Goal: Communication & Community: Ask a question

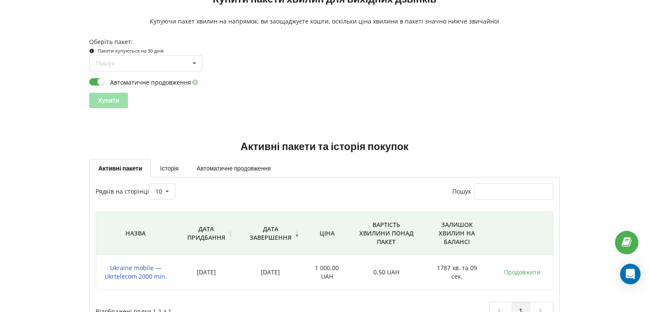
scroll to position [90, 0]
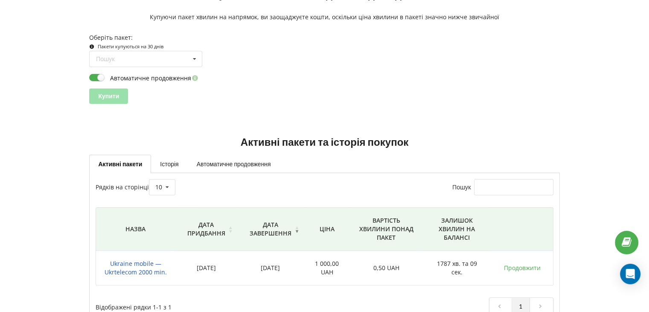
click at [97, 75] on label "Автоматичне продовження" at bounding box center [144, 77] width 111 height 9
checkbox input "false"
click at [631, 269] on div "Open Intercom Messenger" at bounding box center [631, 274] width 23 height 23
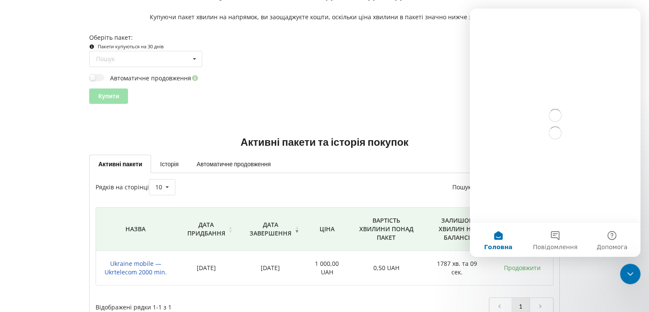
scroll to position [0, 0]
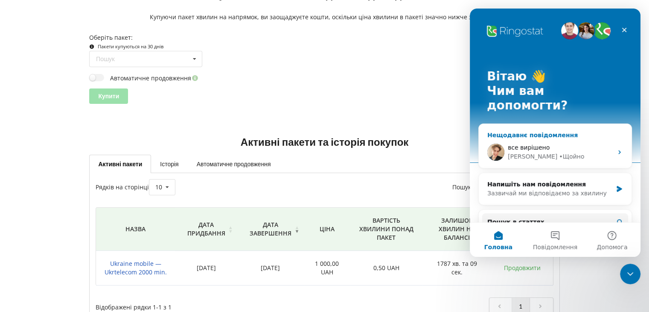
click at [541, 131] on div "Нещодавнє повідомлення" at bounding box center [556, 135] width 136 height 9
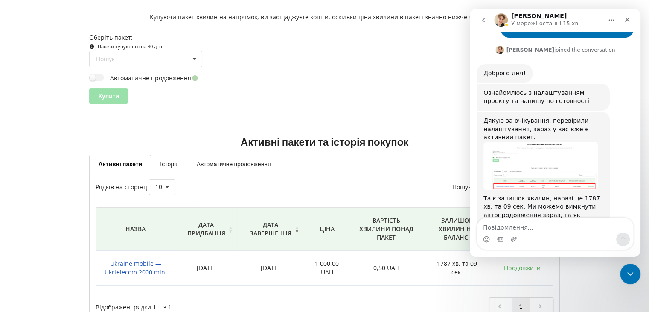
click at [327, 102] on div "Купити" at bounding box center [324, 95] width 471 height 15
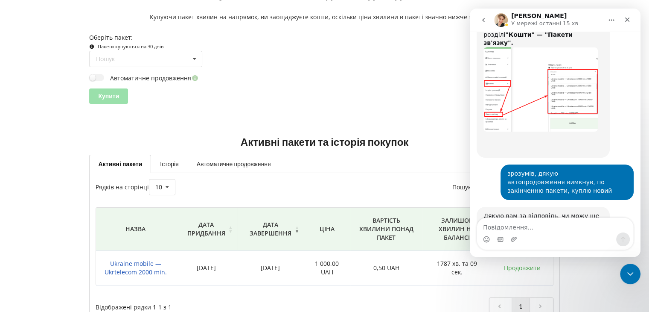
scroll to position [767, 0]
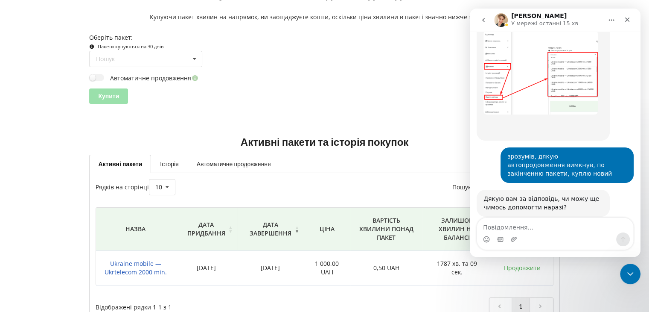
click at [327, 102] on div "Купити" at bounding box center [324, 95] width 471 height 15
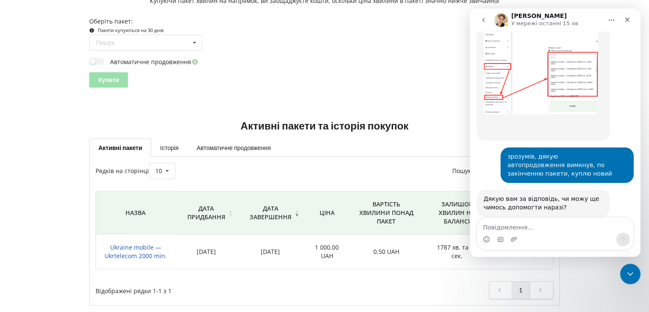
scroll to position [114, 0]
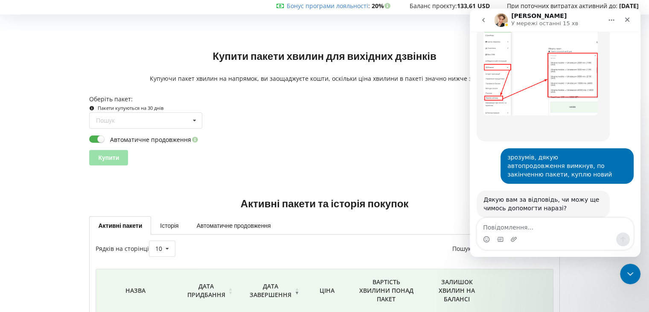
scroll to position [767, 0]
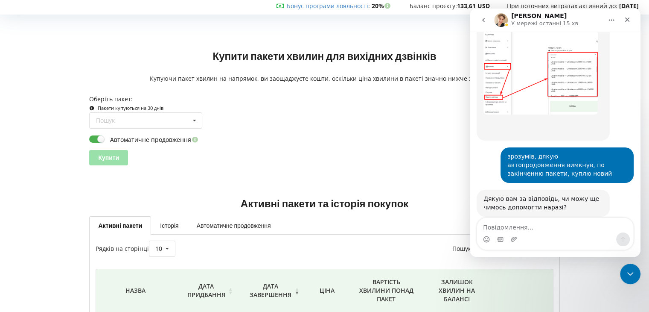
click at [178, 138] on label "Автоматичне продовження" at bounding box center [144, 138] width 111 height 9
checkbox input "false"
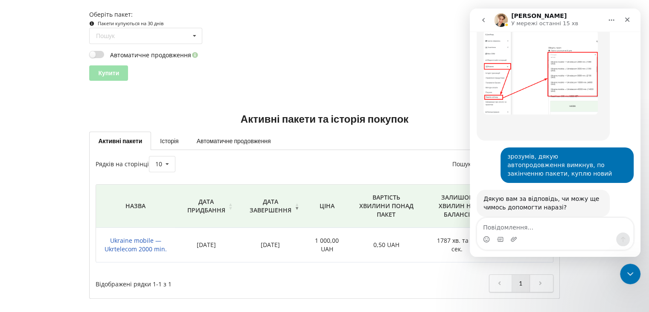
scroll to position [114, 0]
click at [309, 95] on div "Активні пакети та історія покупок Активні пакети Історія Автоматичне продовженн…" at bounding box center [324, 198] width 643 height 224
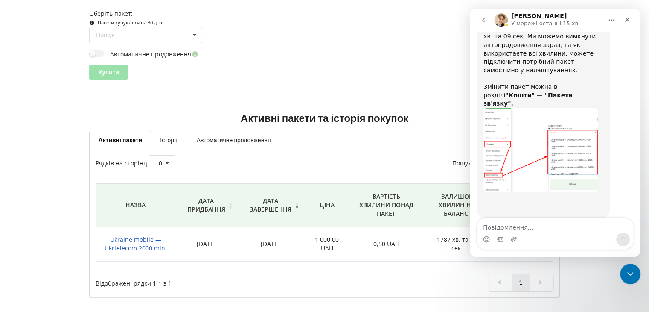
scroll to position [639, 0]
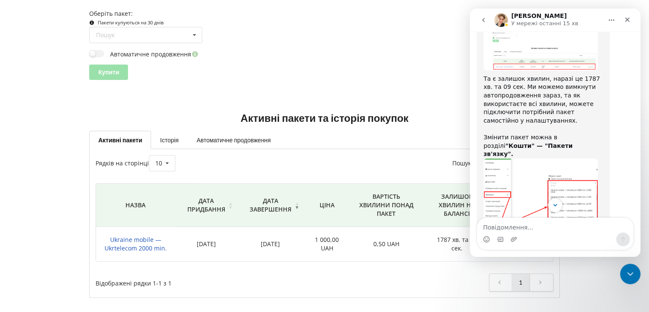
click at [550, 162] on img "Volodymyr каже…" at bounding box center [541, 200] width 114 height 84
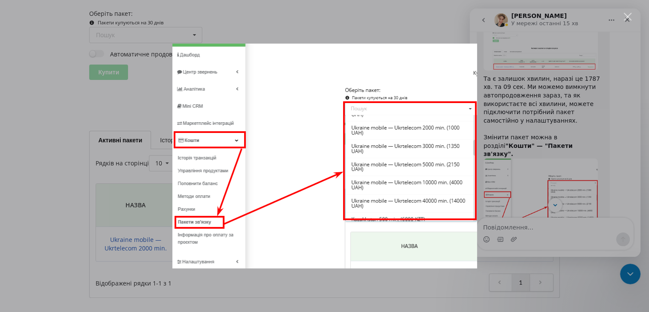
scroll to position [0, 0]
click at [550, 162] on div "Месенджер Intercom" at bounding box center [324, 156] width 649 height 312
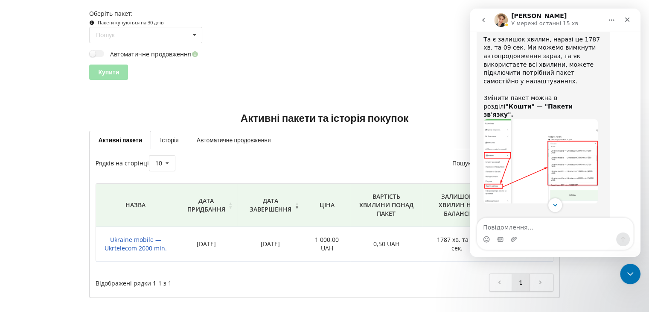
scroll to position [766, 0]
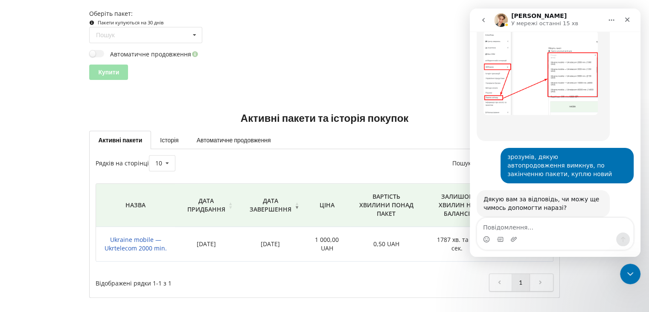
click at [541, 217] on div "Месенджер Intercom" at bounding box center [555, 233] width 157 height 32
click at [424, 207] on th "Залишок хвилин на балансі" at bounding box center [457, 205] width 69 height 43
click at [140, 239] on span "Ukraine mobile — Ukrtelecom 2000 min." at bounding box center [136, 243] width 62 height 17
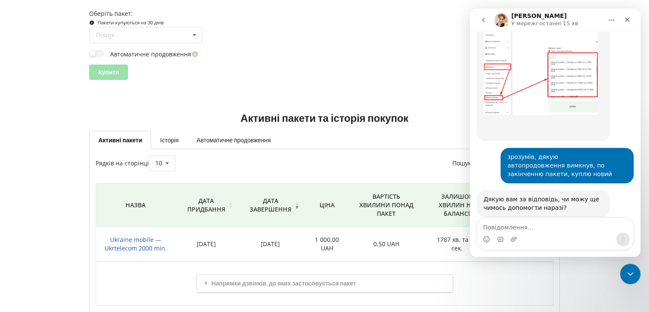
click at [612, 25] on button "Головна" at bounding box center [612, 20] width 16 height 16
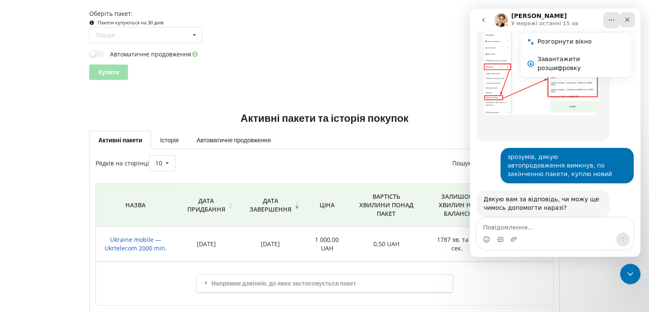
click at [629, 18] on icon "Закрити" at bounding box center [627, 20] width 5 height 5
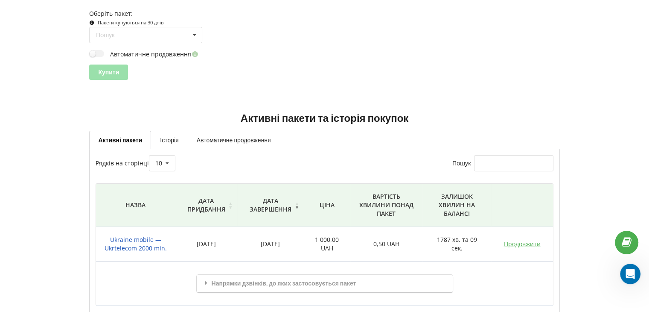
click at [514, 244] on link "Продовжити" at bounding box center [522, 244] width 37 height 8
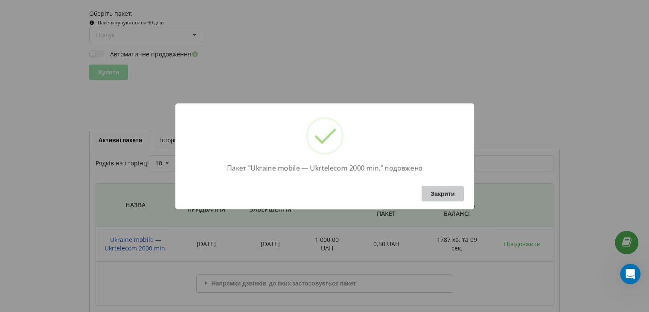
click at [460, 197] on button "Закрити" at bounding box center [443, 193] width 42 height 15
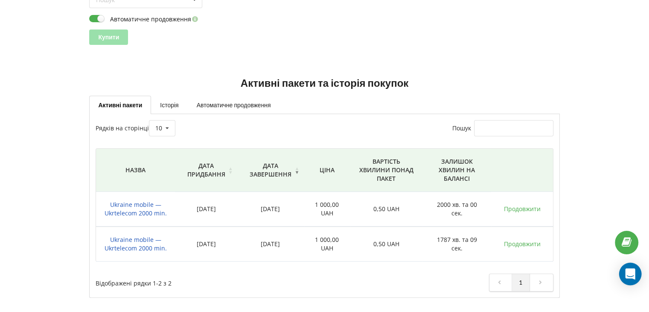
click at [630, 272] on icon "Open Intercom Messenger" at bounding box center [630, 273] width 10 height 11
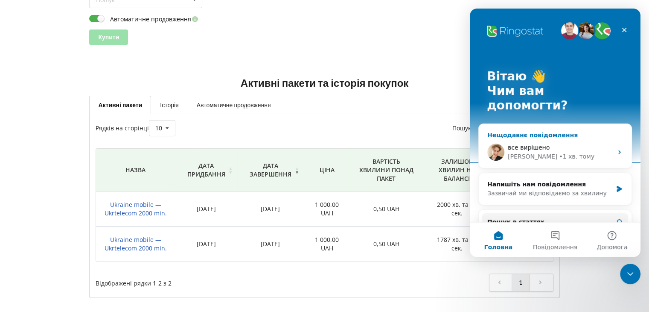
click at [516, 131] on div "Нещодавнє повідомлення" at bounding box center [556, 135] width 136 height 9
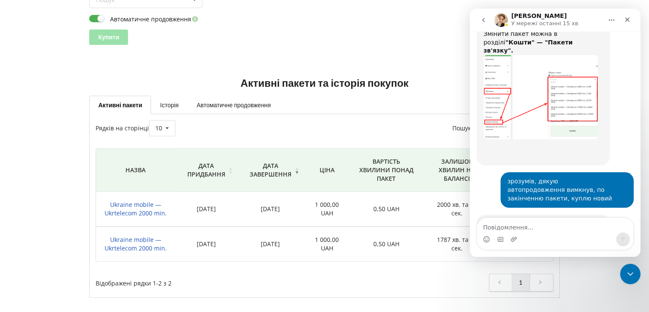
scroll to position [767, 0]
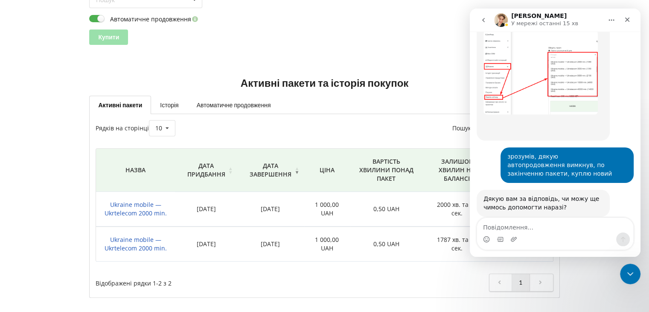
click at [538, 229] on textarea "Повідомлення..." at bounding box center [555, 225] width 156 height 15
type textarea "ще треба допомога"
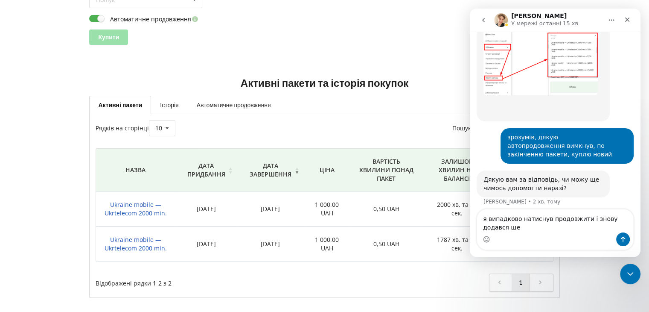
scroll to position [795, 0]
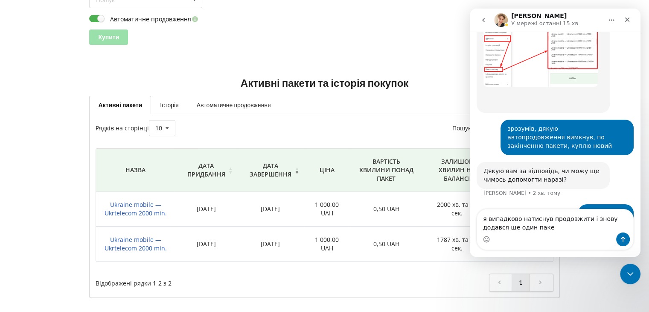
type textarea "я випадково натиснув продовжити і знову додався ще один пакет"
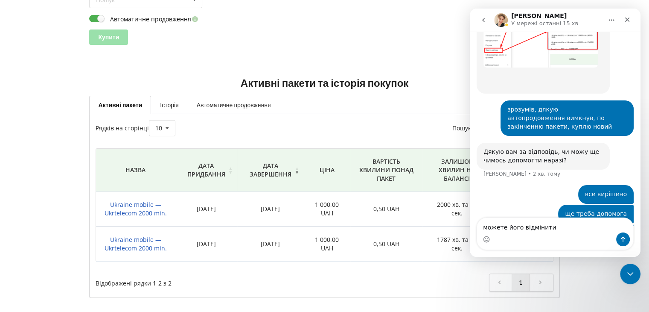
type textarea "можете його відмінити?"
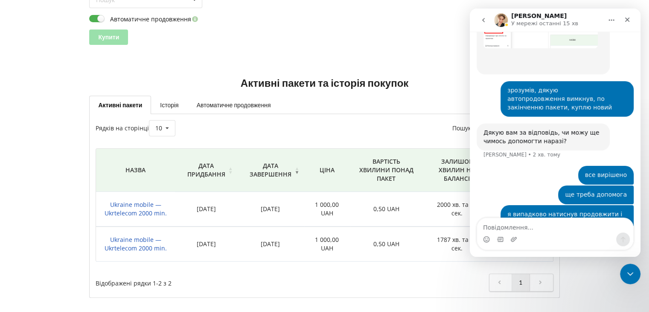
scroll to position [833, 0]
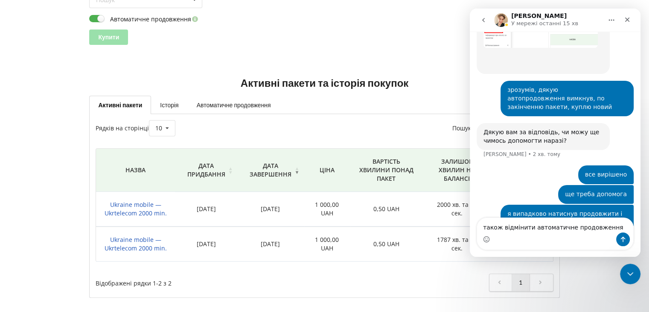
type textarea "також відмінити автоматичне продовження?"
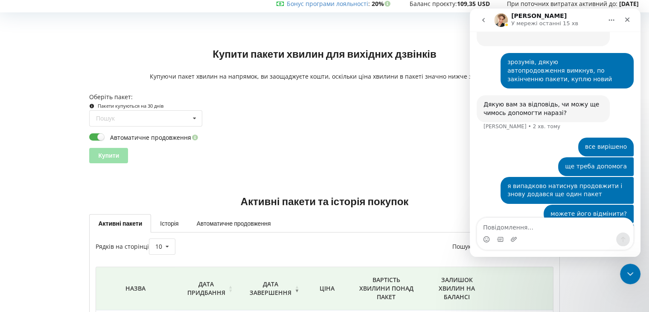
scroll to position [85, 0]
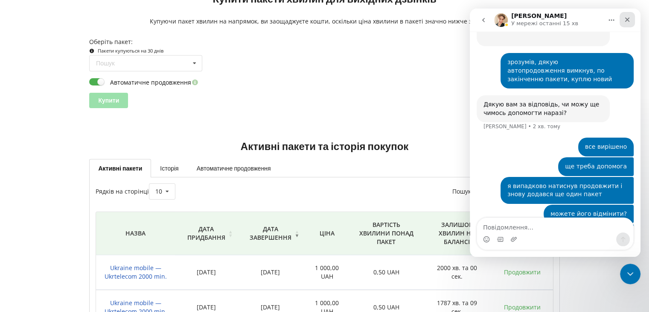
click at [625, 21] on icon "Закрити" at bounding box center [627, 19] width 7 height 7
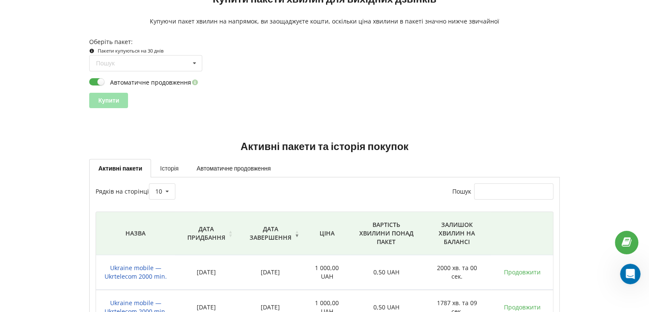
click at [172, 171] on link "Історія" at bounding box center [169, 168] width 36 height 18
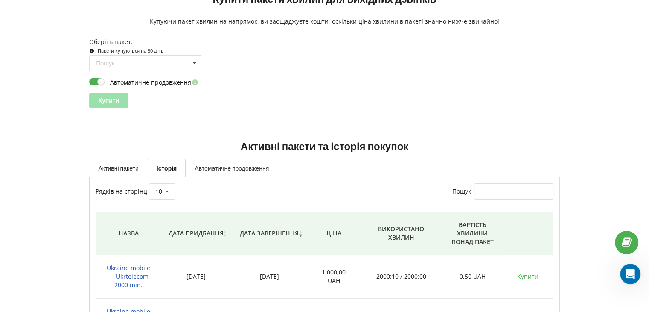
click at [237, 169] on link "Автоматичне продовження" at bounding box center [232, 168] width 92 height 18
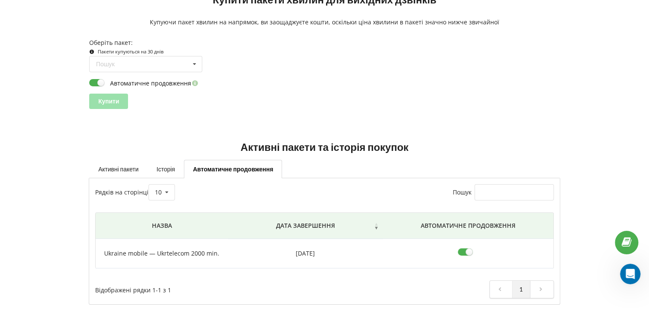
click at [463, 247] on label at bounding box center [468, 252] width 21 height 10
checkbox input "false"
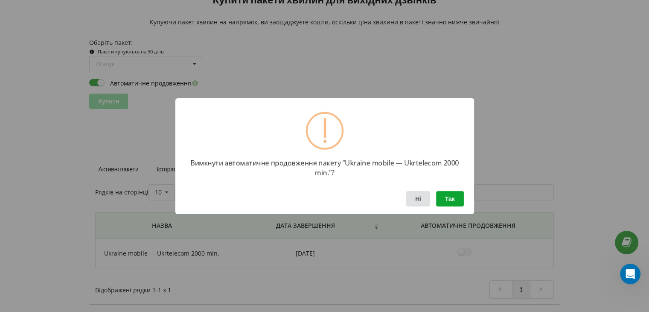
click at [449, 199] on button "Так" at bounding box center [450, 197] width 28 height 15
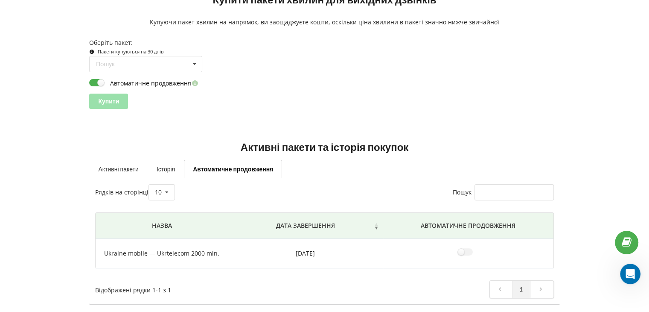
click at [117, 167] on link "Активні пакети" at bounding box center [118, 169] width 58 height 18
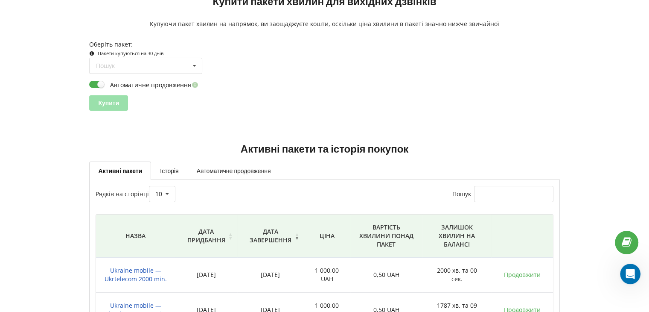
scroll to position [63, 0]
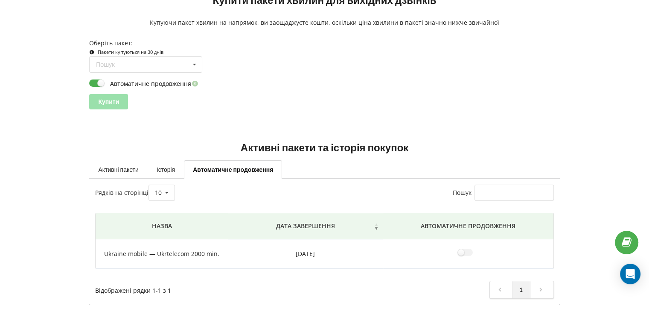
scroll to position [85, 0]
click at [114, 165] on link "Активні пакети" at bounding box center [118, 169] width 58 height 18
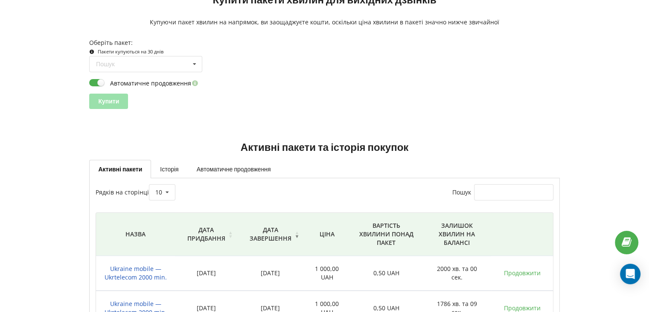
scroll to position [127, 0]
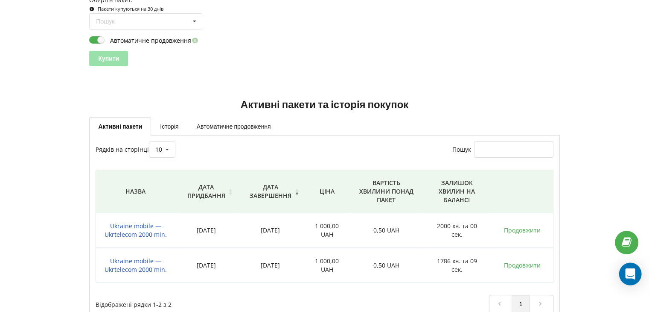
click at [635, 270] on div "Open Intercom Messenger" at bounding box center [631, 274] width 23 height 23
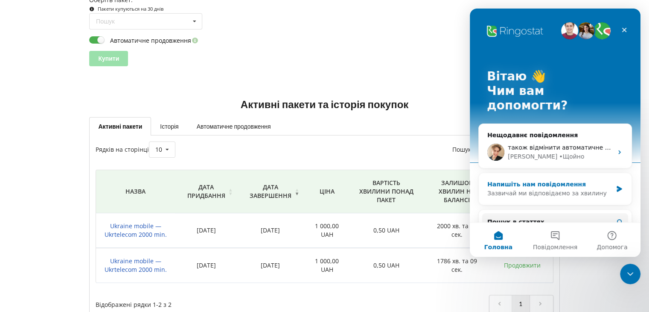
scroll to position [0, 0]
click at [593, 152] on div "[PERSON_NAME]" at bounding box center [560, 156] width 105 height 9
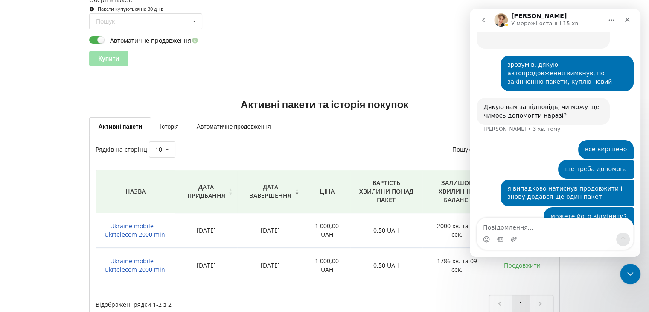
scroll to position [861, 0]
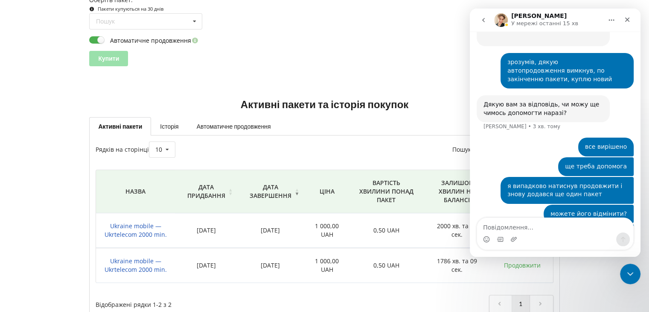
click at [558, 229] on div "також відмінити автоматичне продовження?" at bounding box center [568, 237] width 120 height 17
drag, startPoint x: 558, startPoint y: 190, endPoint x: 538, endPoint y: 197, distance: 22.0
click at [538, 229] on div "також відмінити автоматичне продовження?" at bounding box center [568, 237] width 120 height 17
copy div "автоматичне продовження"
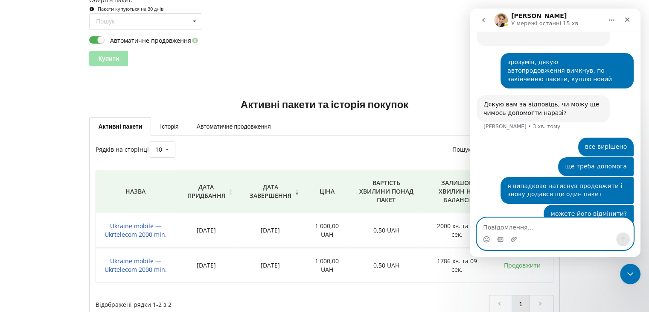
click at [537, 231] on textarea "Повідомлення..." at bounding box center [555, 225] width 156 height 15
paste textarea "автоматичне продовження"
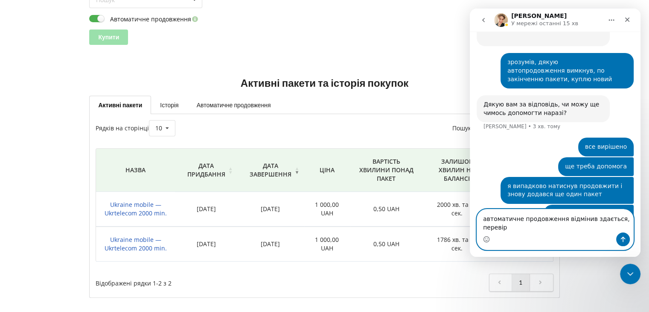
scroll to position [870, 0]
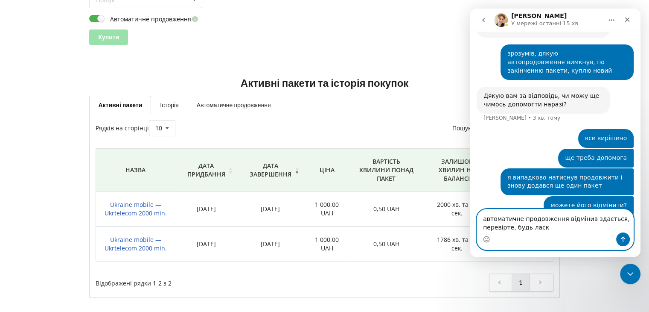
type textarea "автоматичне продовження відмінив здається, перевірте, будь ласка"
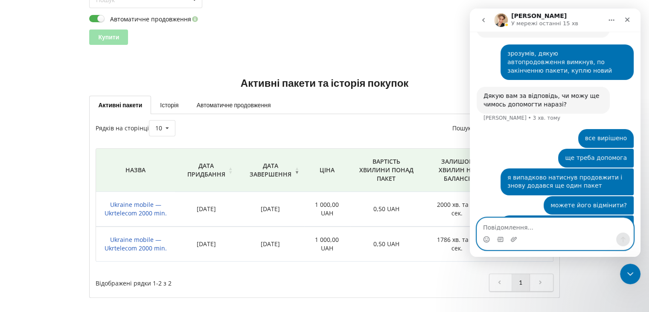
scroll to position [889, 0]
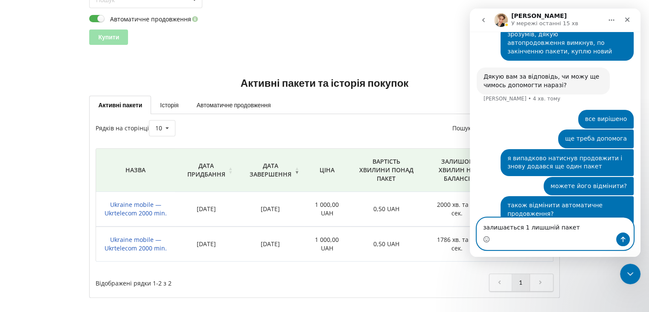
click at [535, 227] on textarea "залишається 1 лишшній пакет" at bounding box center [555, 225] width 156 height 15
click at [566, 231] on textarea "залишається 1 лишній пакет" at bounding box center [555, 225] width 156 height 15
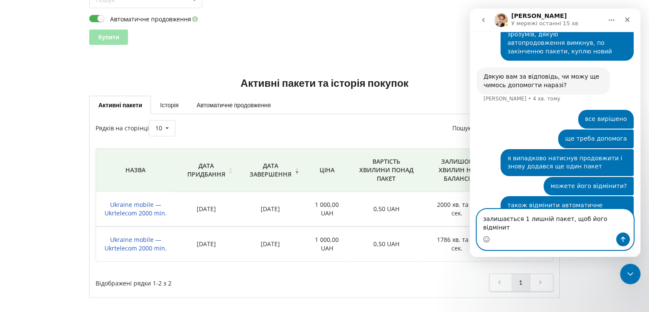
type textarea "залишається 1 лишній пакет, щоб його відмінити"
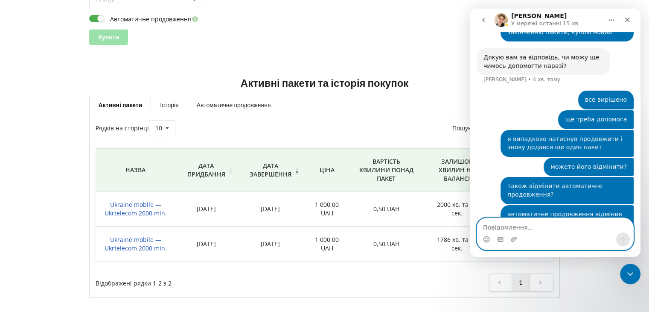
scroll to position [917, 0]
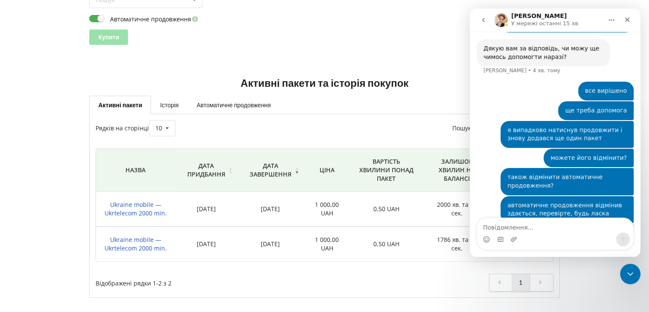
click at [356, 59] on div "Активні пакети та історія покупок Активні пакети Історія Автоматичне продовженн…" at bounding box center [324, 180] width 643 height 259
click at [624, 21] on icon "Закрити" at bounding box center [627, 19] width 7 height 7
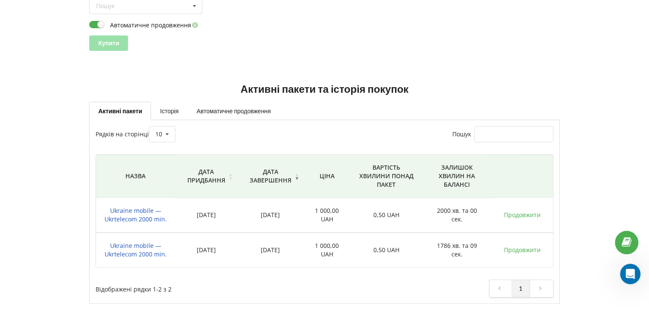
scroll to position [149, 0]
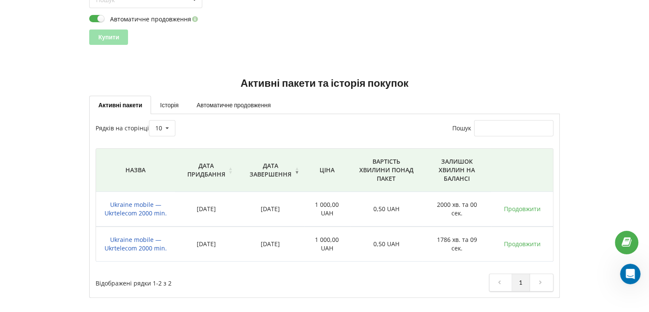
click at [542, 143] on div "Назва Дата придбання Дата завершення Ціна Вартість хвилини понад пакет Залишок …" at bounding box center [325, 204] width 470 height 125
